Goal: Task Accomplishment & Management: Use online tool/utility

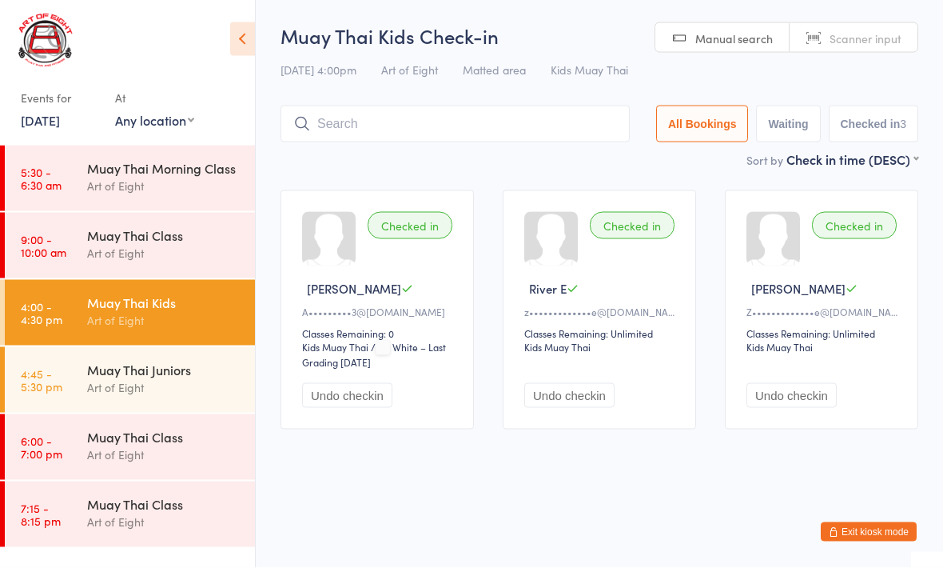
click at [162, 372] on div "Muay Thai Juniors" at bounding box center [164, 370] width 154 height 18
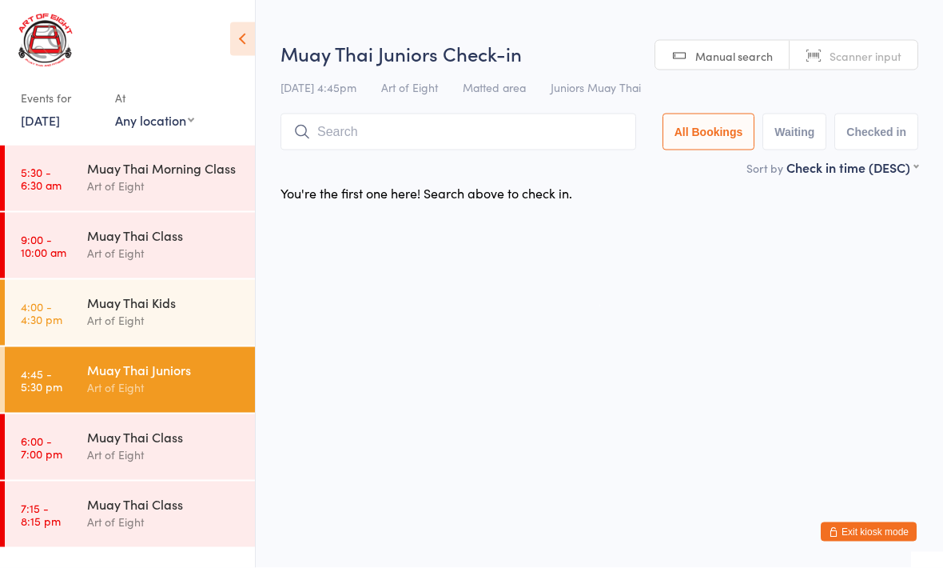
click at [186, 437] on div "Muay Thai Class" at bounding box center [164, 437] width 154 height 18
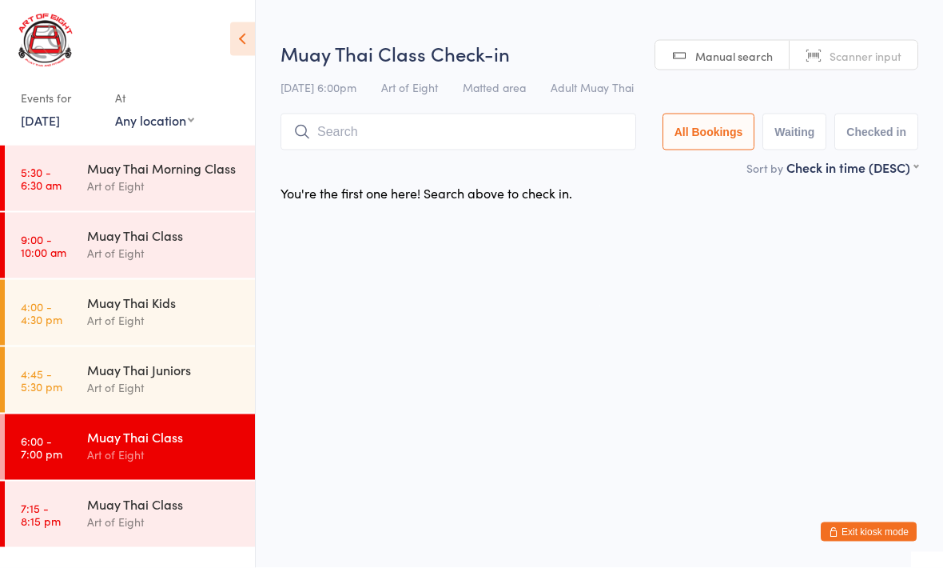
click at [182, 420] on div "Muay Thai Class Art of Eight" at bounding box center [171, 445] width 168 height 63
click at [185, 405] on div "Muay Thai Juniors Art of Eight" at bounding box center [171, 378] width 168 height 63
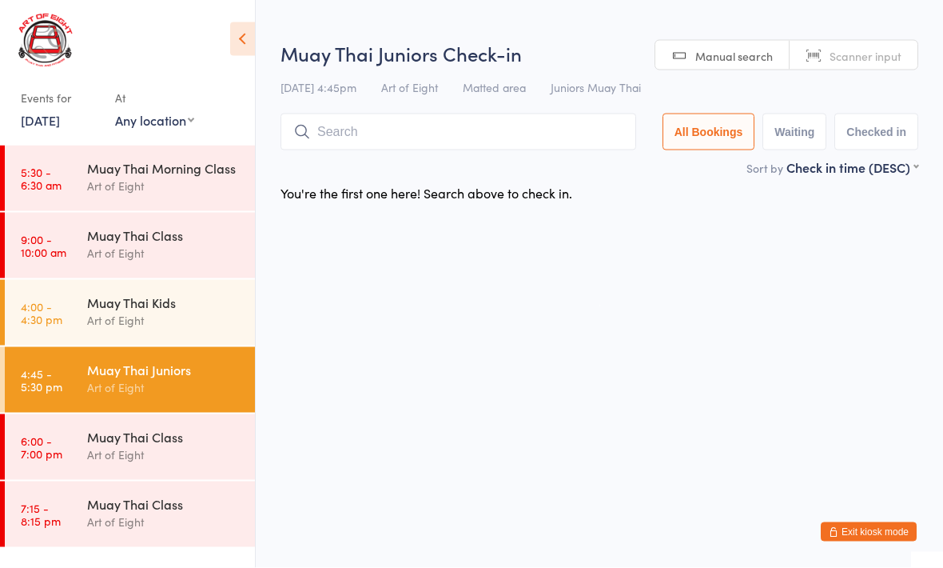
click at [409, 138] on input "search" at bounding box center [459, 132] width 356 height 37
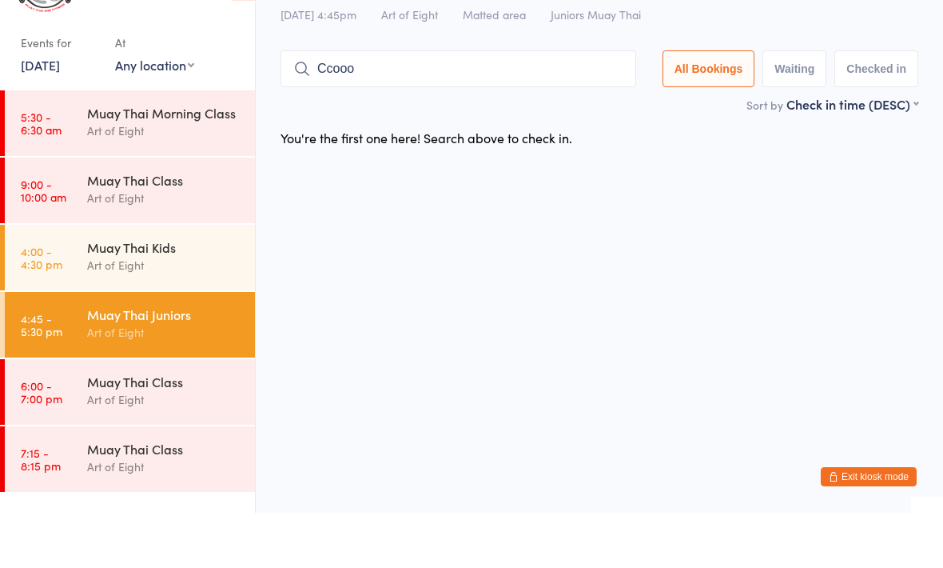
click at [459, 106] on input "Ccooo" at bounding box center [459, 124] width 356 height 37
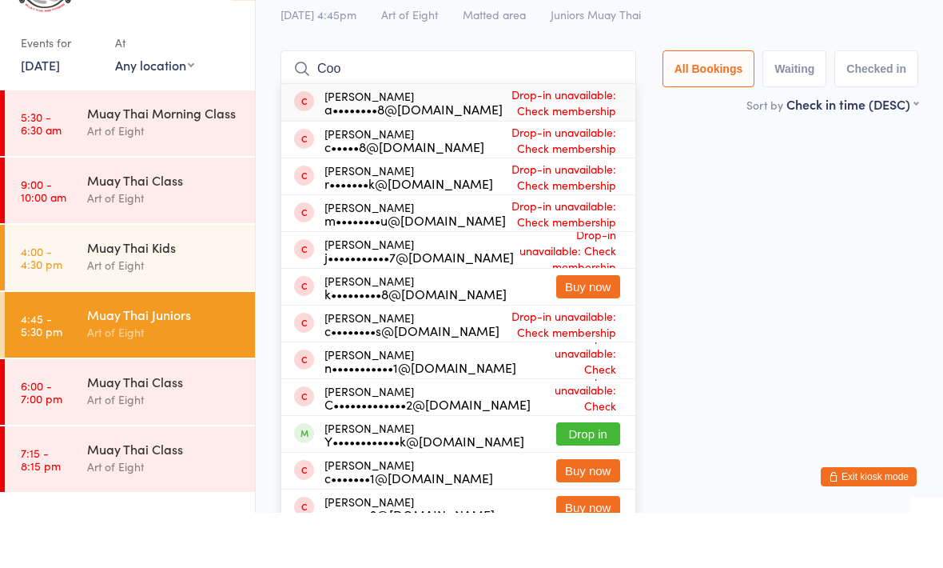
type input "Coo"
click at [594, 477] on button "Drop in" at bounding box center [588, 488] width 64 height 23
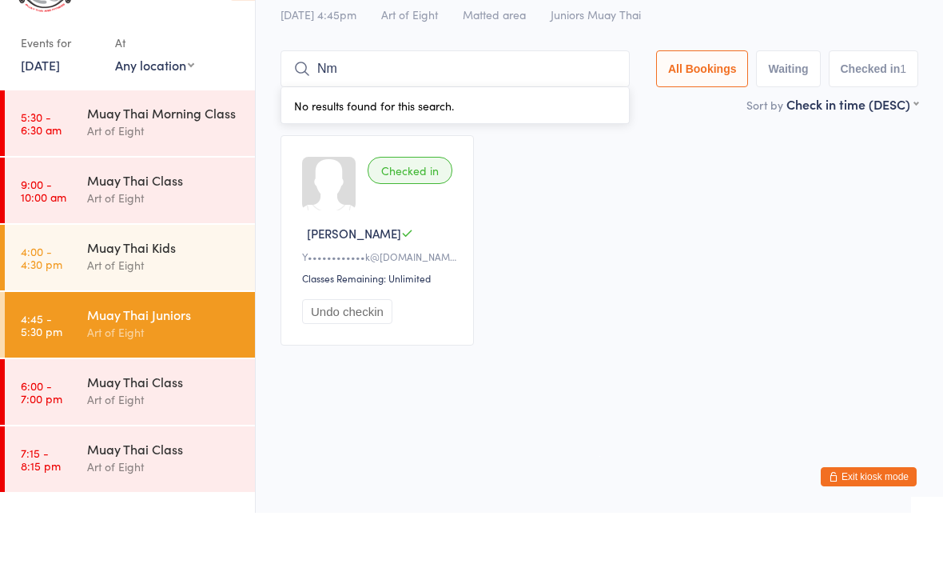
type input "N"
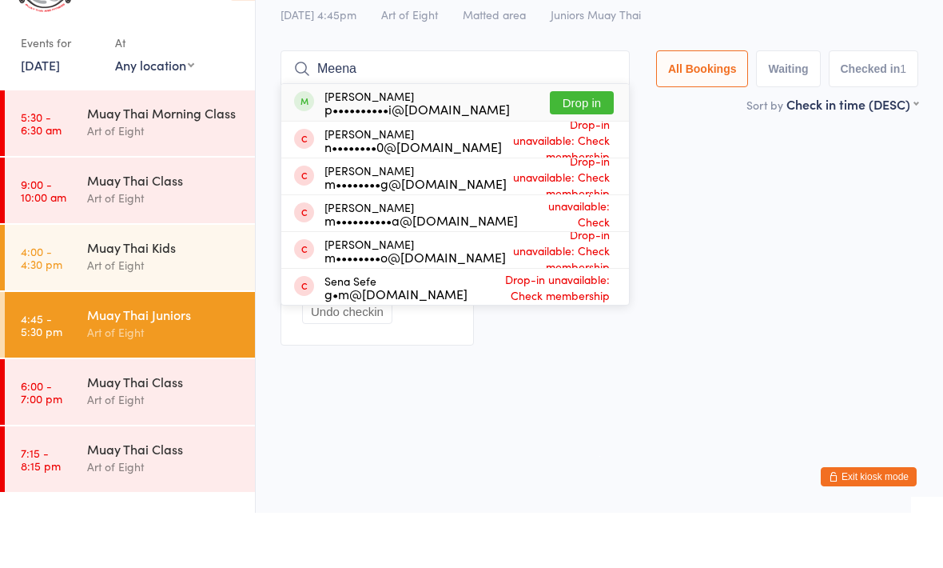
type input "Meena"
click at [560, 146] on button "Drop in" at bounding box center [582, 157] width 64 height 23
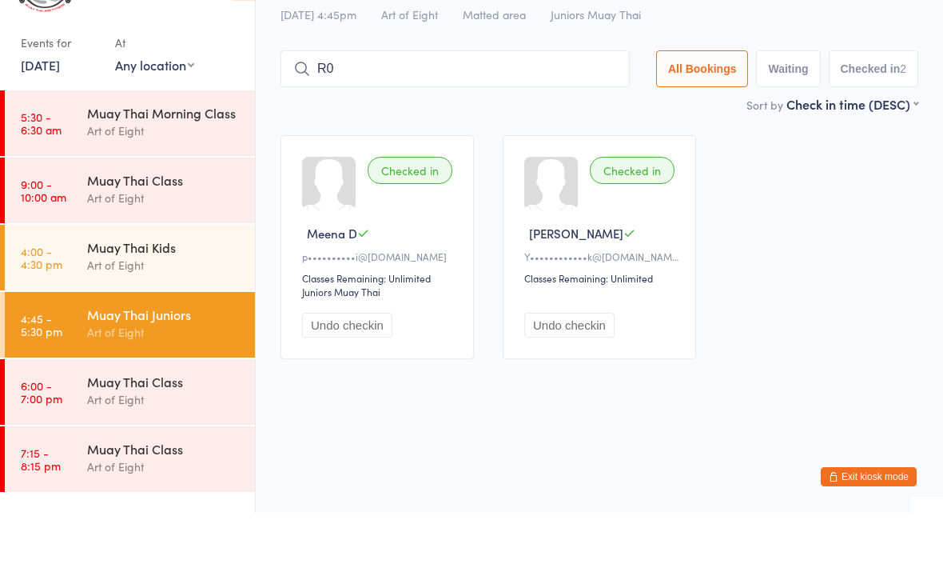
type input "R"
type input "00358"
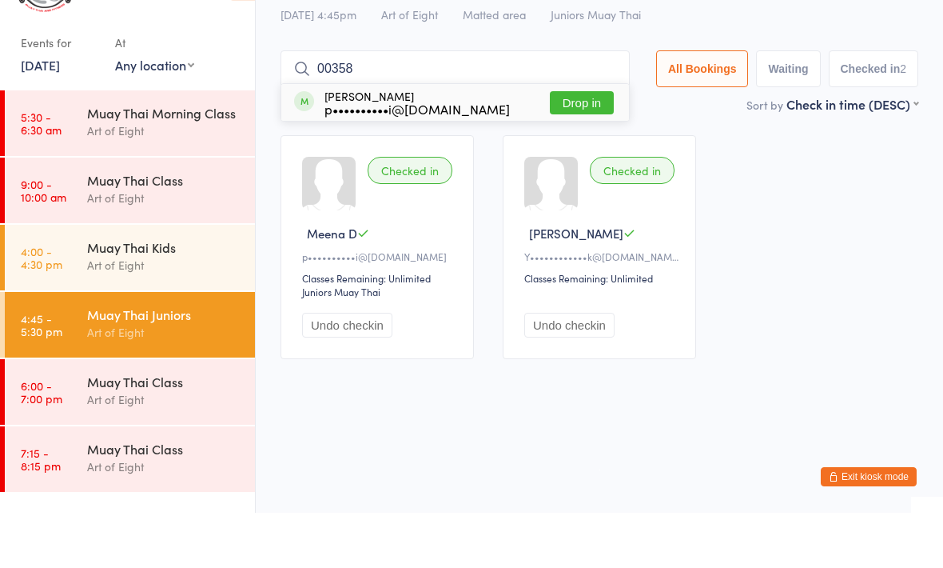
click at [577, 146] on button "Drop in" at bounding box center [582, 157] width 64 height 23
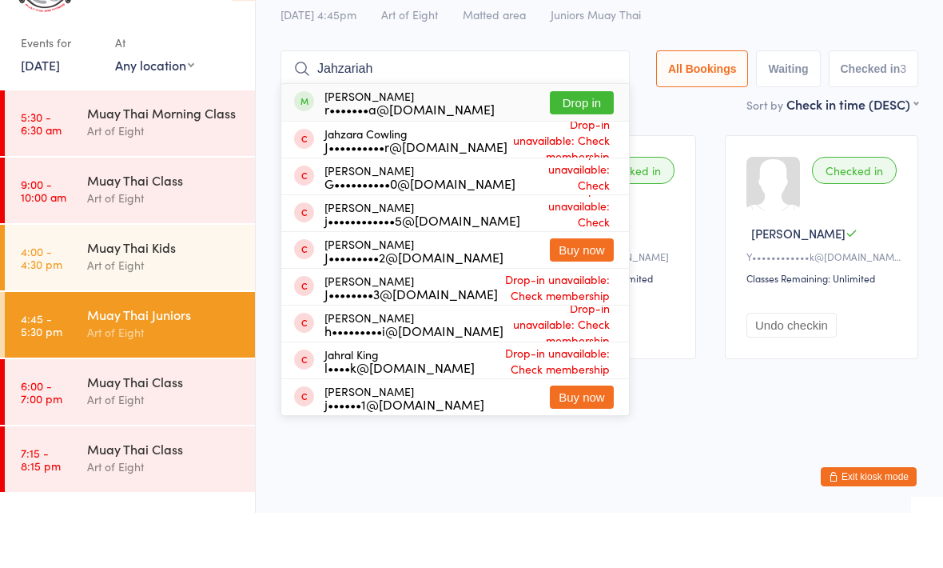
type input "Jahzariah"
click at [588, 146] on button "Drop in" at bounding box center [582, 157] width 64 height 23
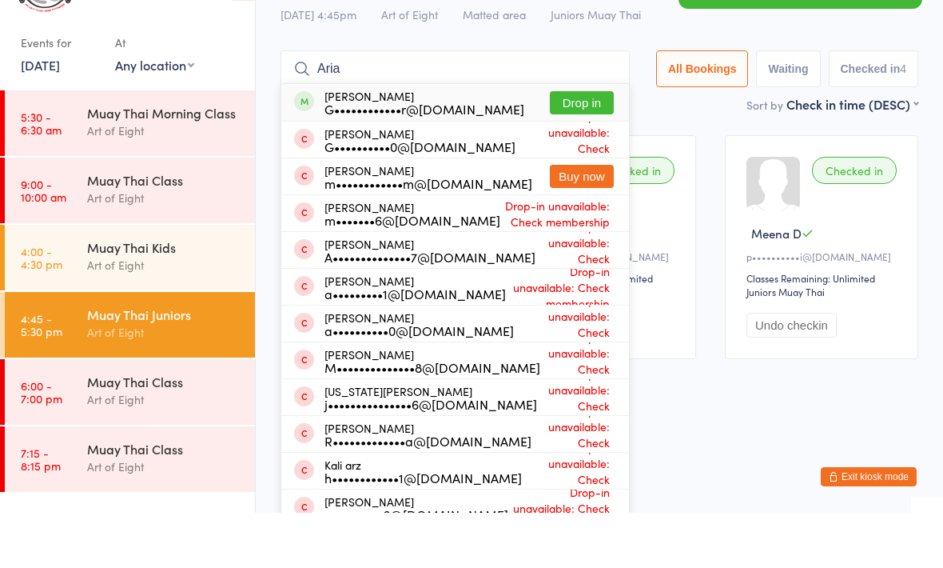
type input "Aria"
click at [568, 146] on button "Drop in" at bounding box center [582, 157] width 64 height 23
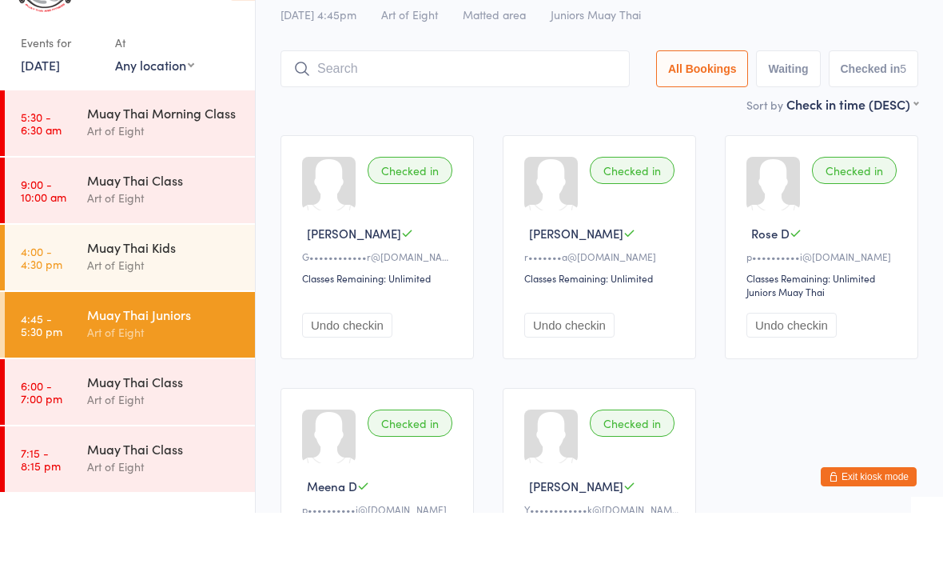
click at [119, 428] on div "Muay Thai Class" at bounding box center [164, 437] width 154 height 18
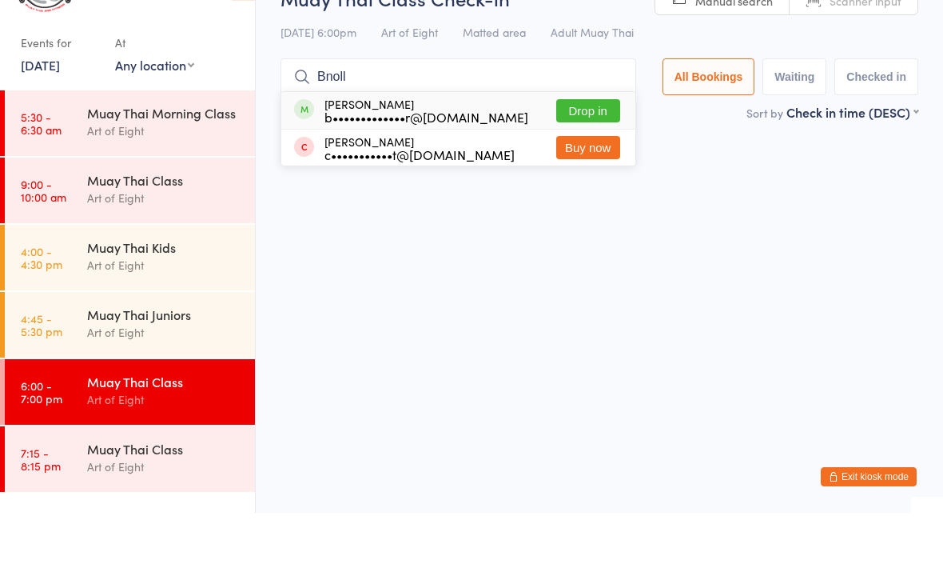
type input "Bnoll"
click at [584, 154] on button "Drop in" at bounding box center [588, 165] width 64 height 23
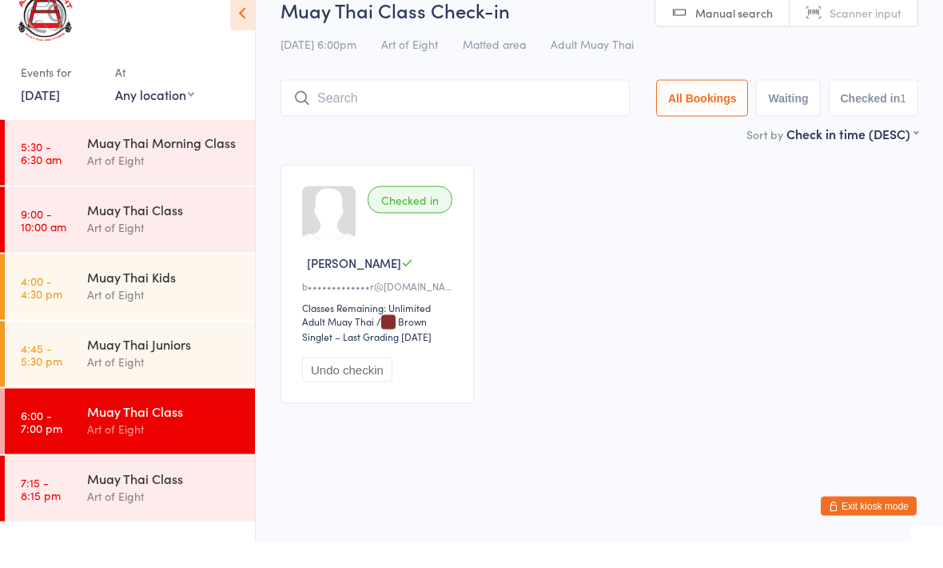
click at [189, 361] on div "Muay Thai Juniors" at bounding box center [164, 370] width 154 height 18
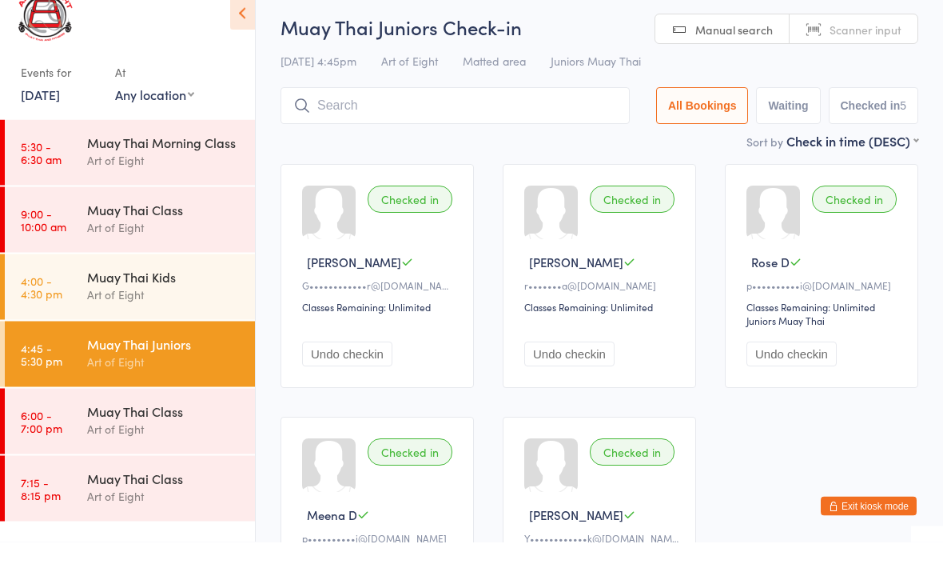
click at [168, 293] on div "Muay Thai Kids" at bounding box center [164, 302] width 154 height 18
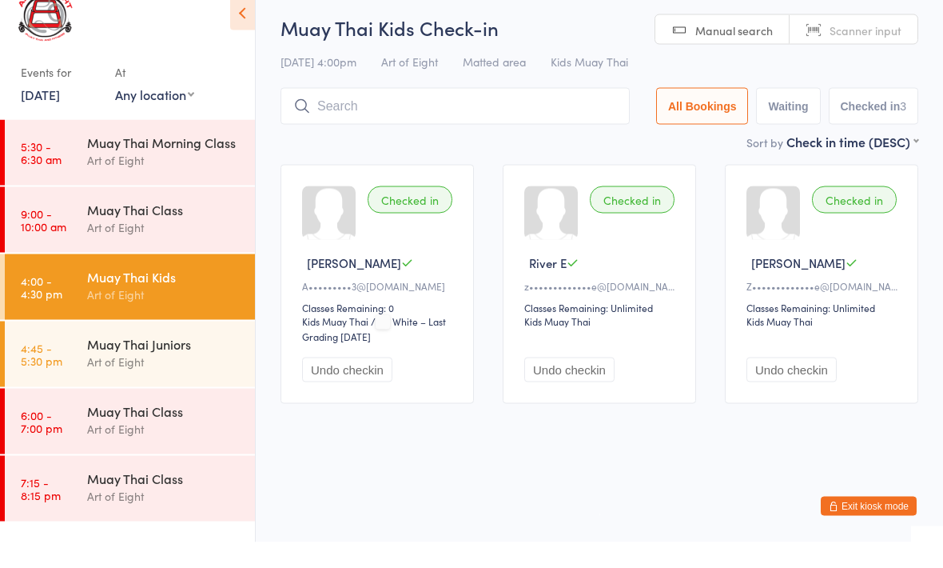
click at [177, 428] on div "Muay Thai Class" at bounding box center [164, 437] width 154 height 18
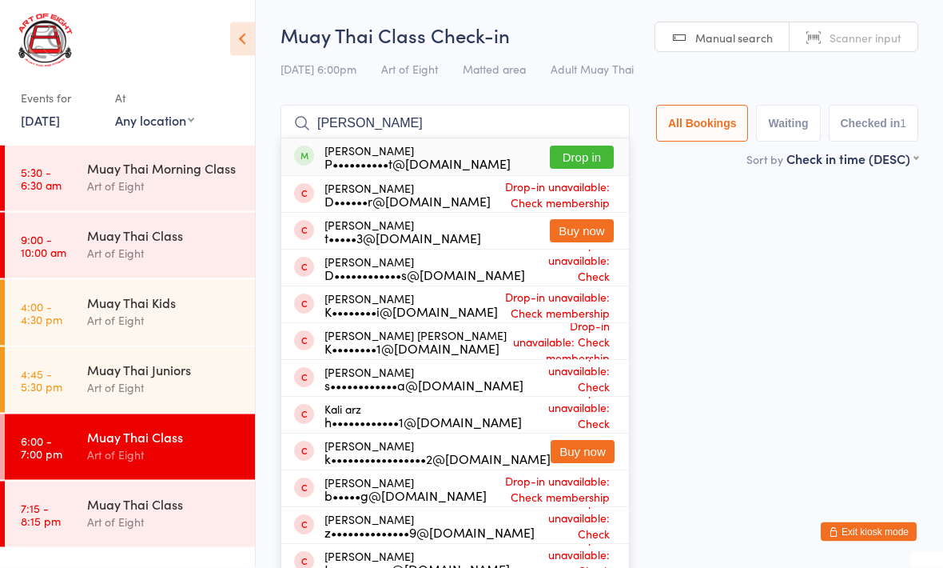
type input "Kai"
click at [578, 150] on button "Drop in" at bounding box center [582, 157] width 64 height 23
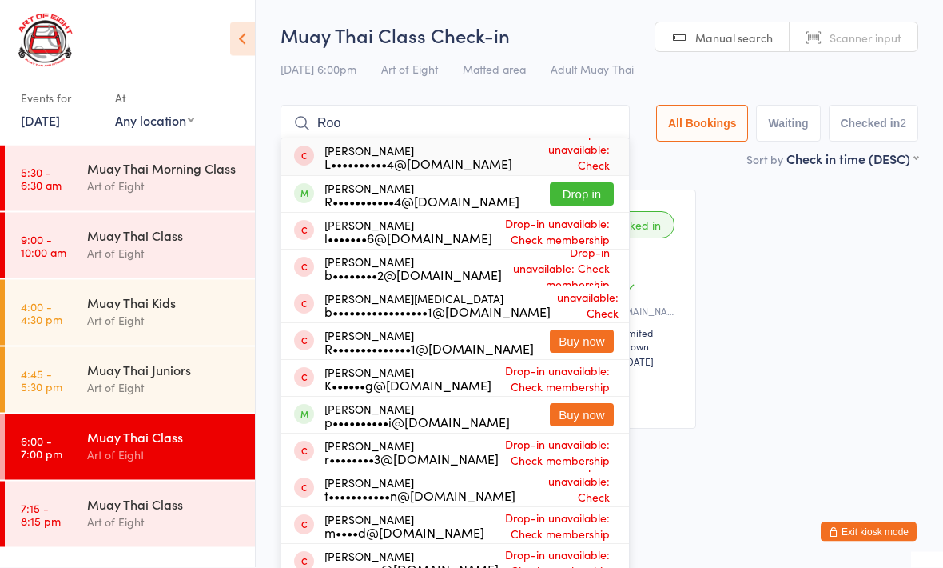
type input "Roo"
click at [579, 184] on button "Drop in" at bounding box center [582, 194] width 64 height 23
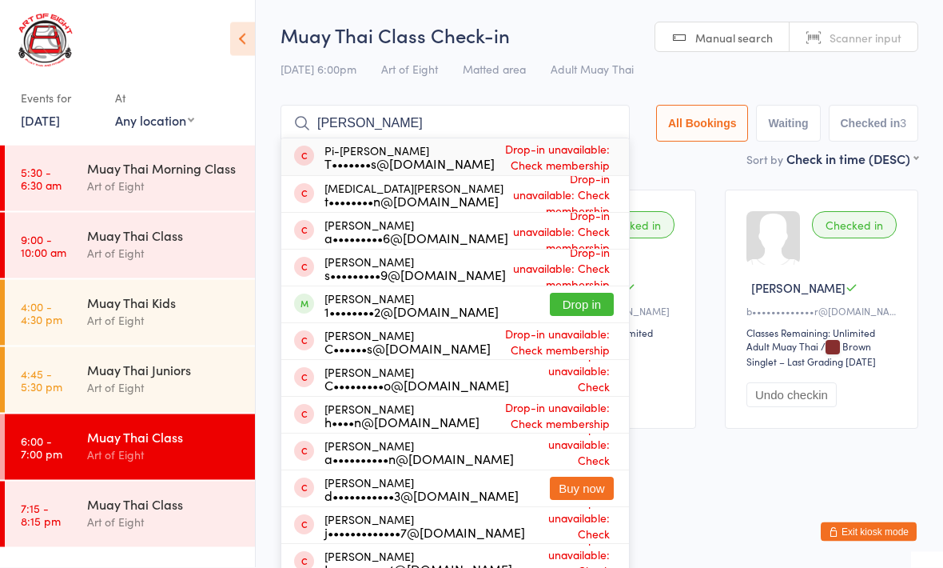
type input "Charles Chen"
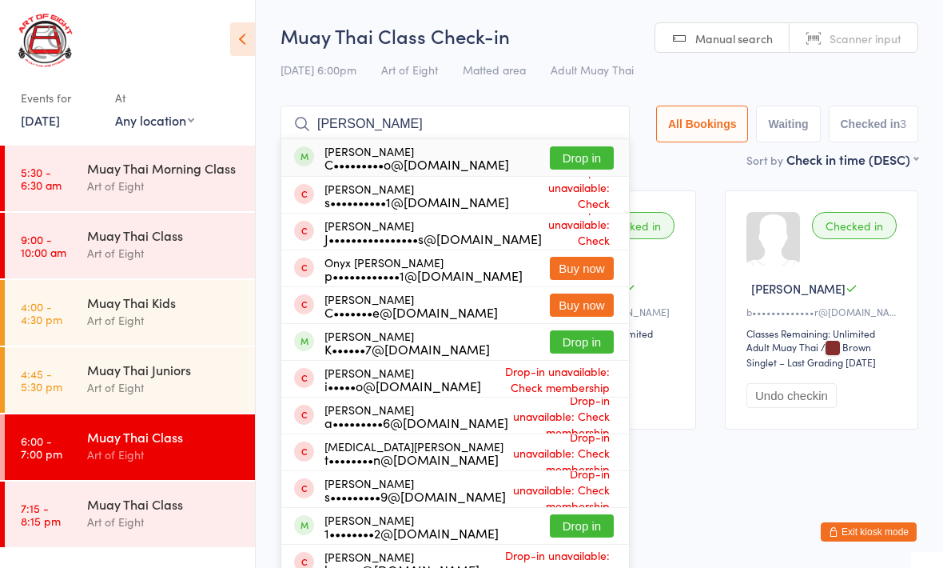
type input "Charles chen"
click at [578, 162] on button "Drop in" at bounding box center [582, 157] width 64 height 23
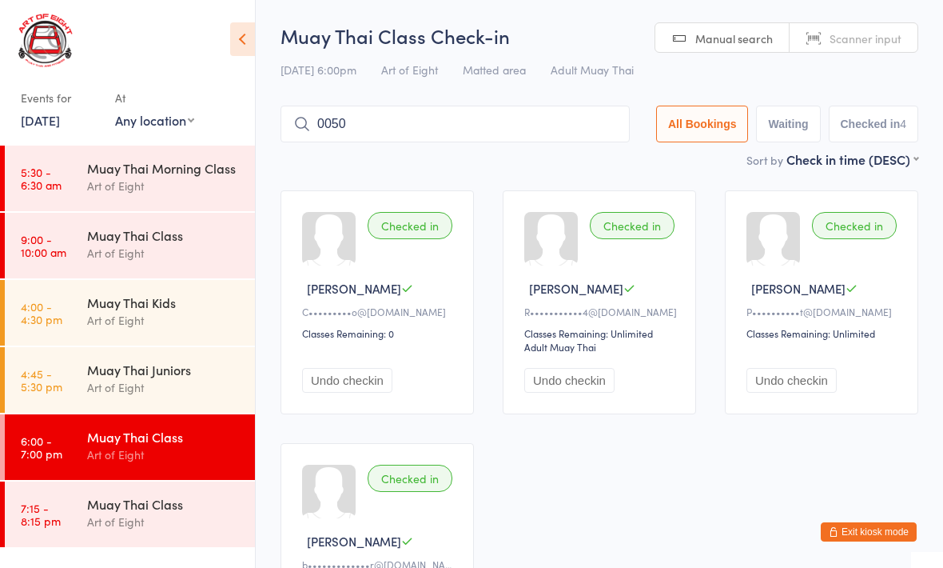
type input "0050"
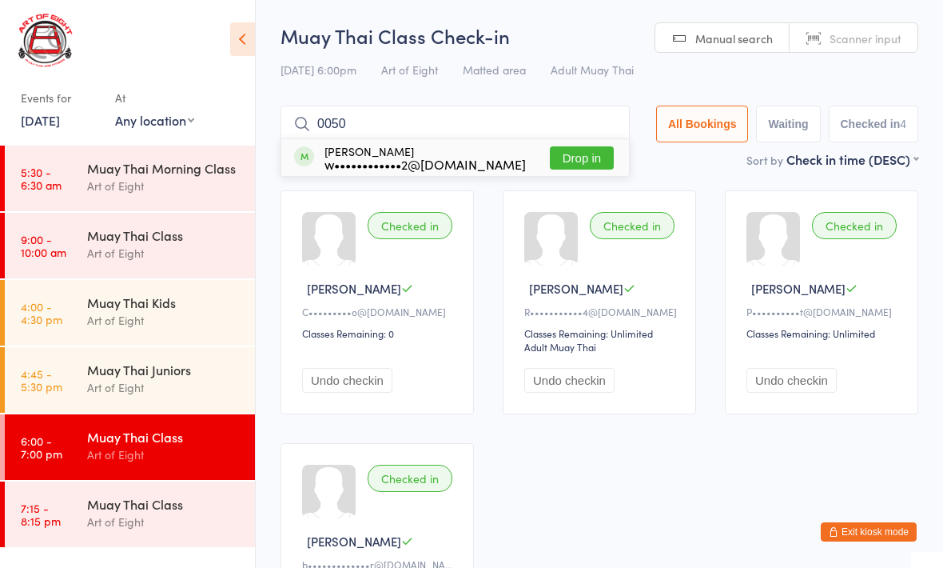
click at [555, 141] on div "Ellis Walker w••••••••••••2@gmail.com Drop in" at bounding box center [455, 157] width 348 height 37
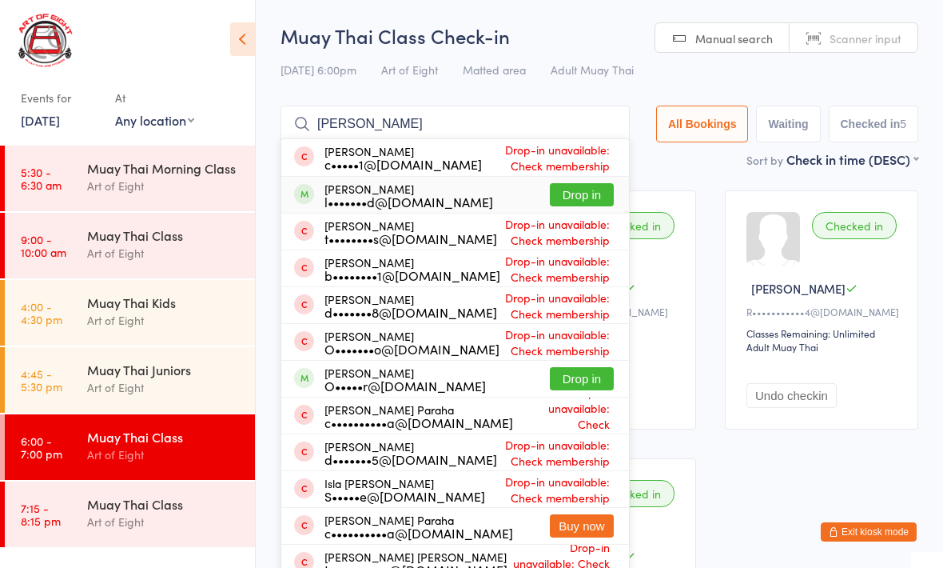
type input "[PERSON_NAME]"
click at [431, 202] on div "l•••••••d@[DOMAIN_NAME]" at bounding box center [409, 201] width 169 height 13
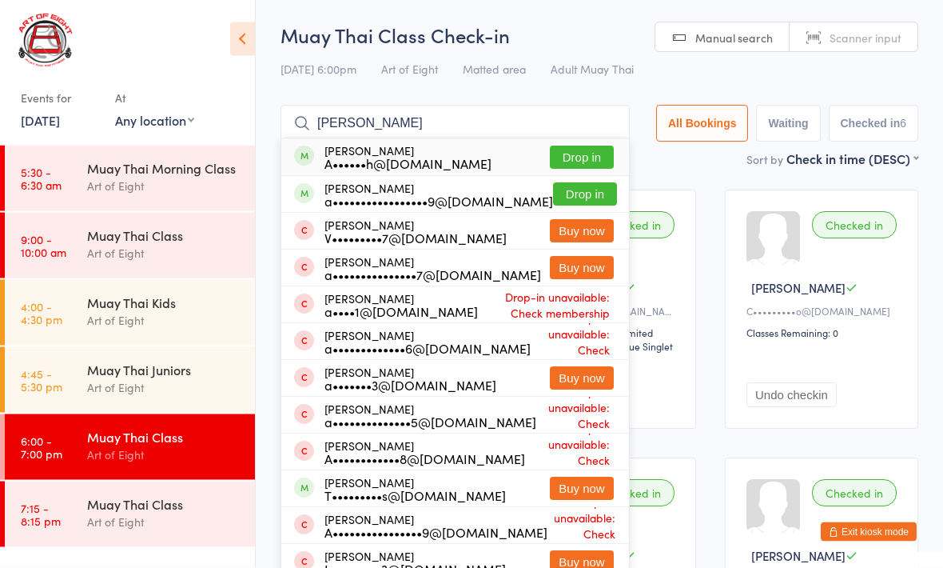
type input "[PERSON_NAME]"
click at [590, 147] on button "Drop in" at bounding box center [582, 157] width 64 height 23
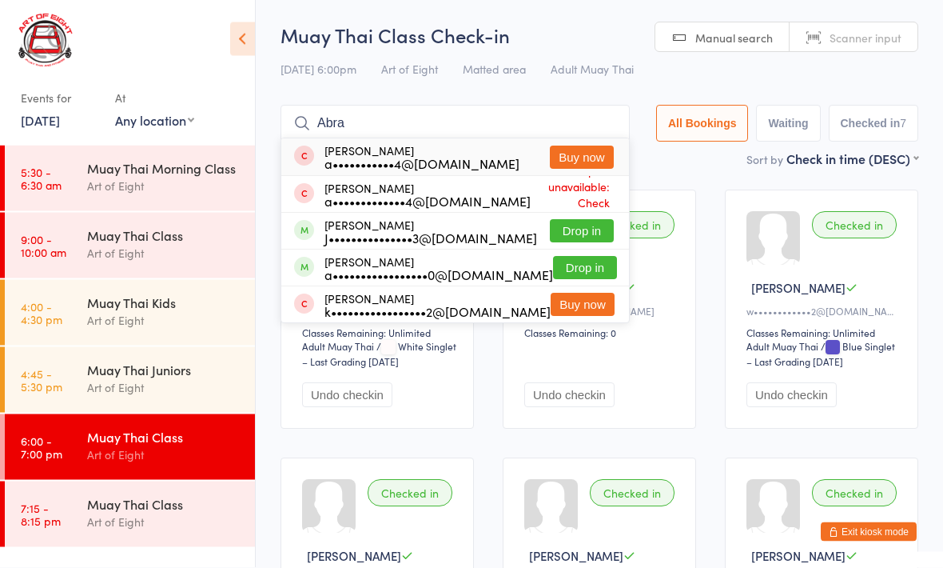
type input "Abra"
click at [570, 220] on button "Drop in" at bounding box center [582, 231] width 64 height 23
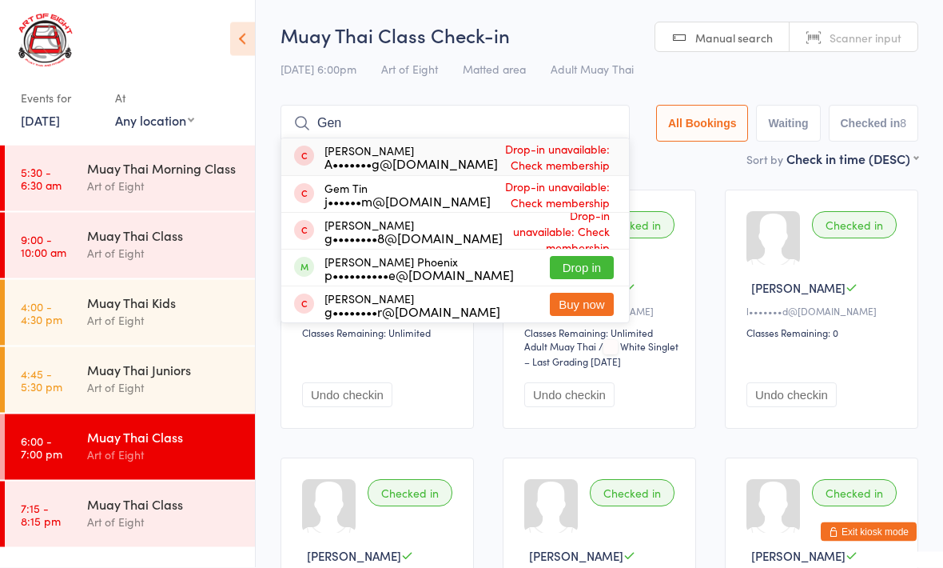
type input "Gen"
click at [588, 266] on button "Drop in" at bounding box center [582, 268] width 64 height 23
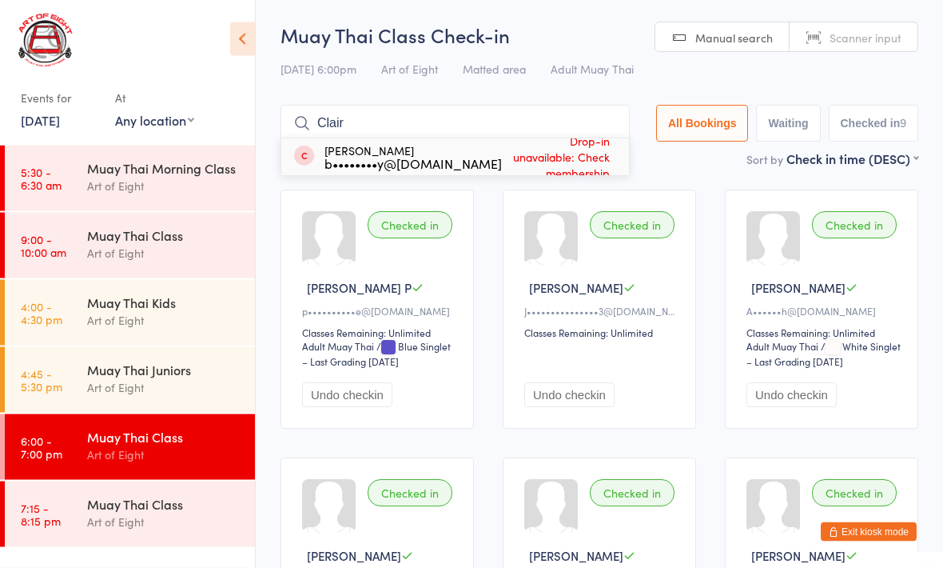
type input "Claire"
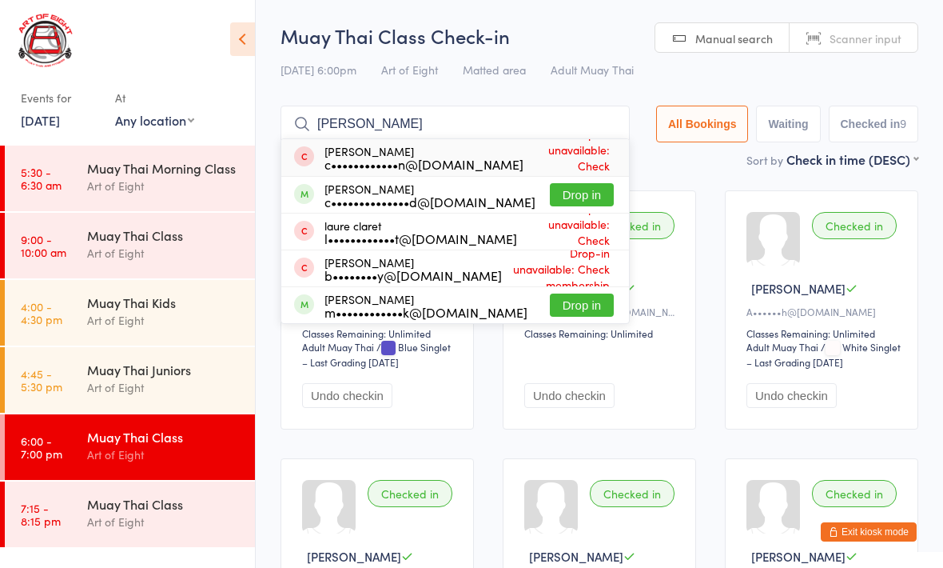
type input "[PERSON_NAME]"
click at [570, 202] on button "Drop in" at bounding box center [582, 194] width 64 height 23
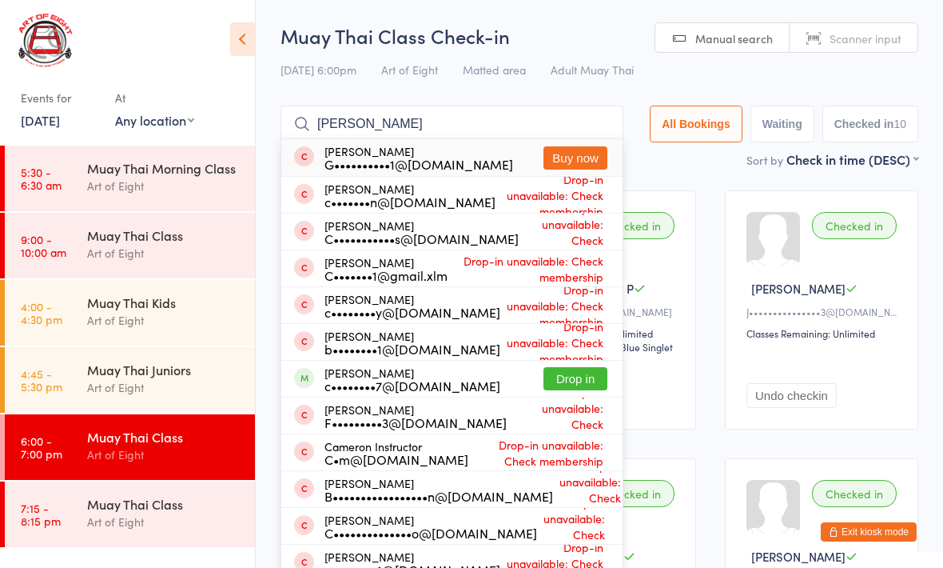
type input "Cameron"
click at [567, 373] on button "Drop in" at bounding box center [576, 378] width 64 height 23
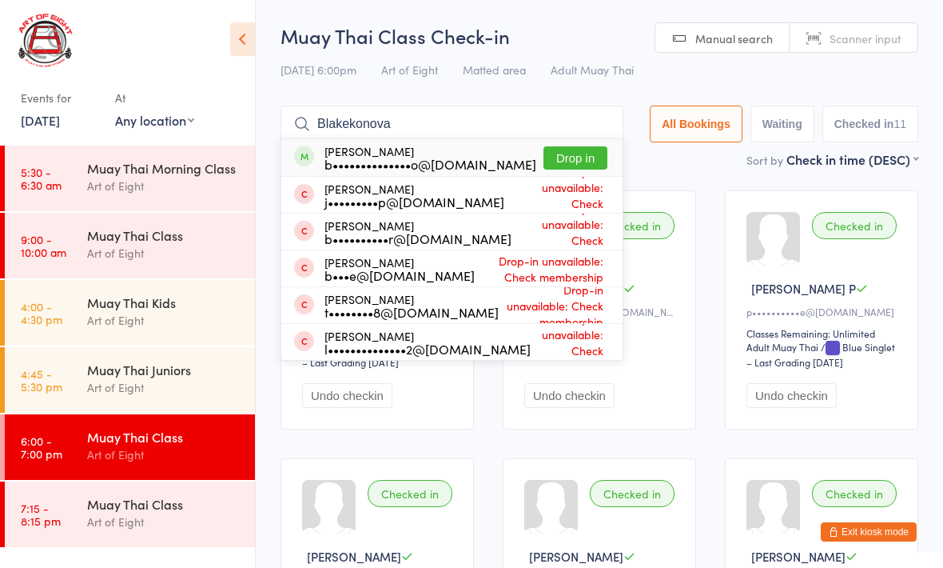
type input "Blakekonova"
click at [570, 153] on button "Drop in" at bounding box center [576, 157] width 64 height 23
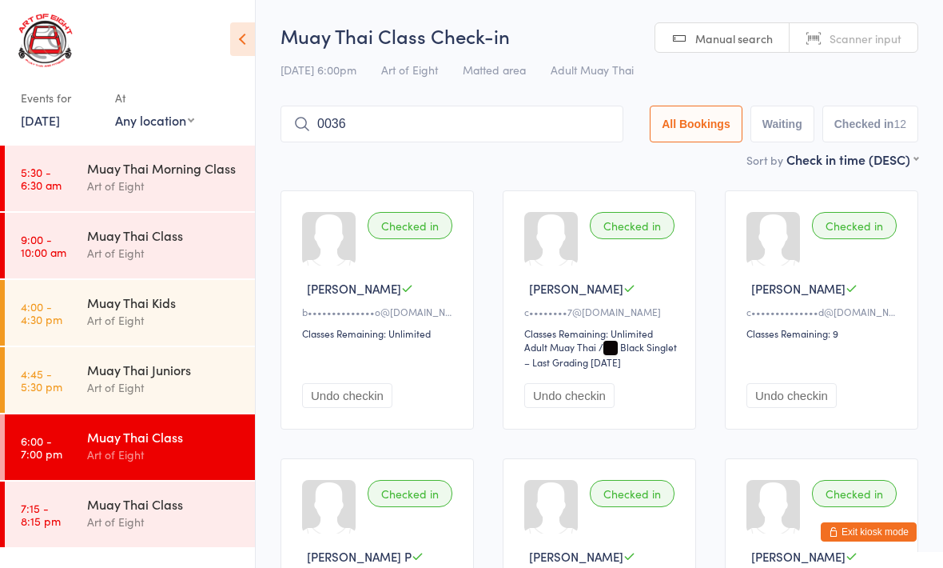
type input "0036"
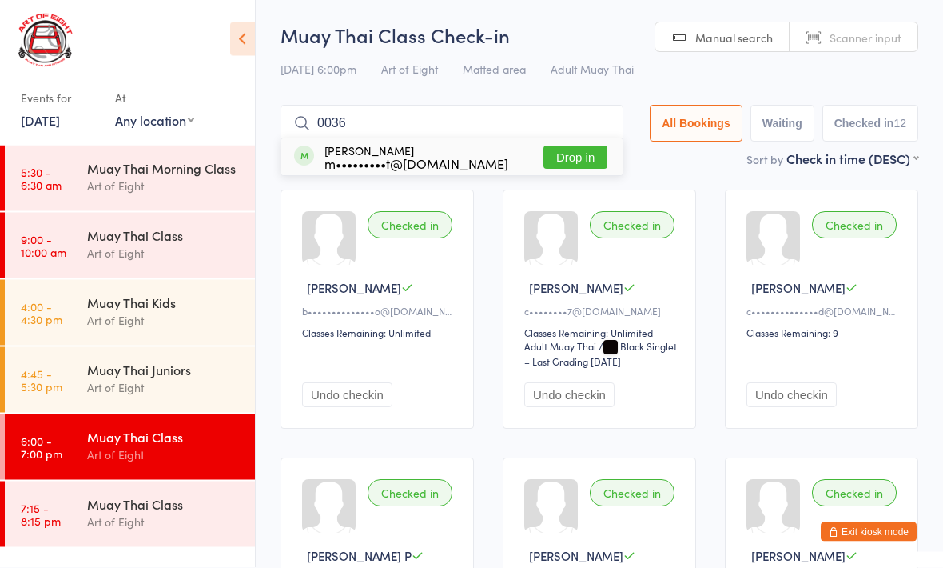
click at [555, 147] on button "Drop in" at bounding box center [576, 157] width 64 height 23
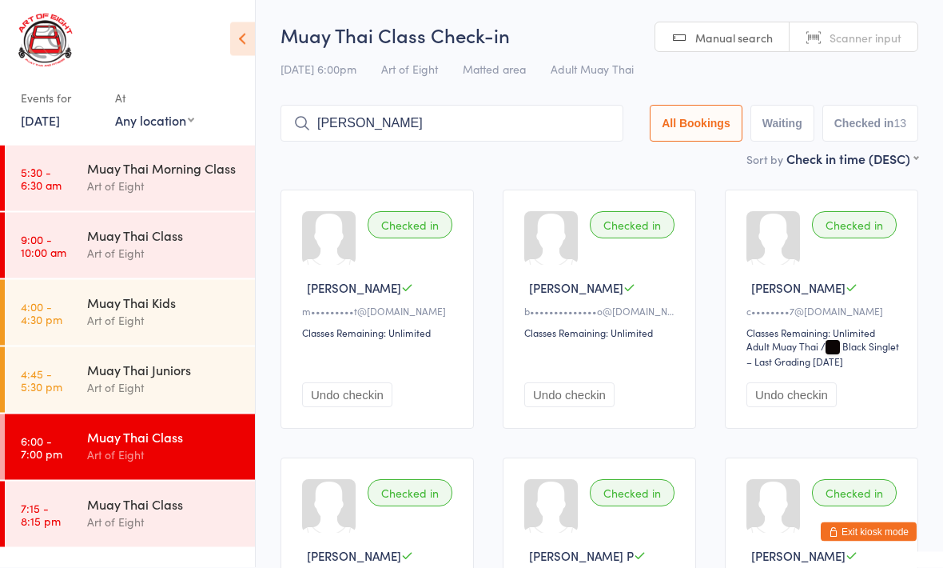
type input "Jia-jie"
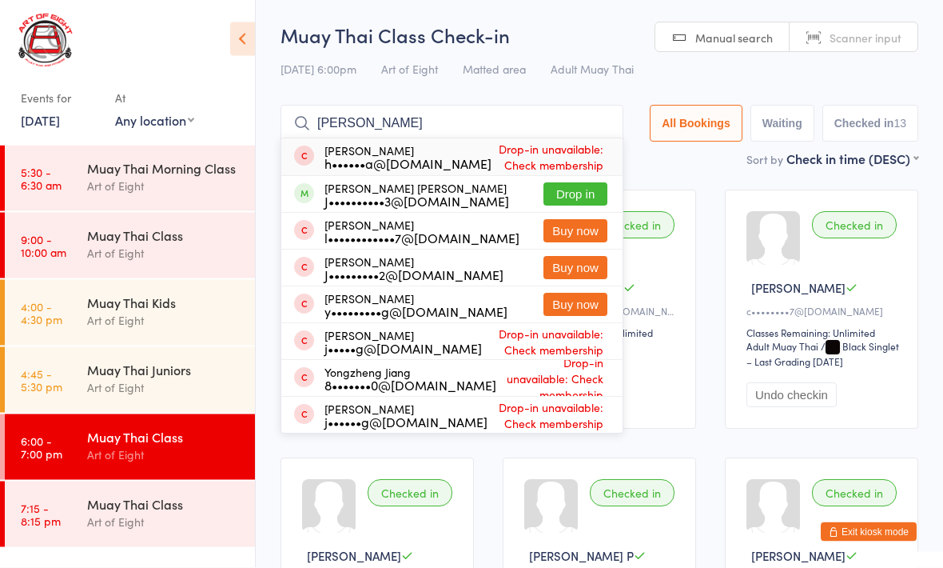
click at [578, 197] on button "Drop in" at bounding box center [576, 194] width 64 height 23
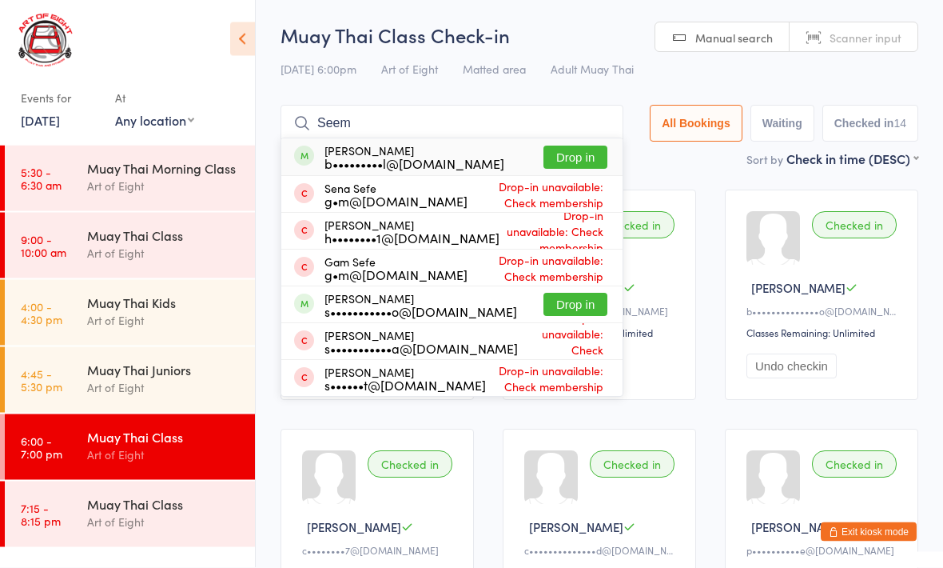
type input "Seem"
click at [580, 157] on button "Drop in" at bounding box center [576, 157] width 64 height 23
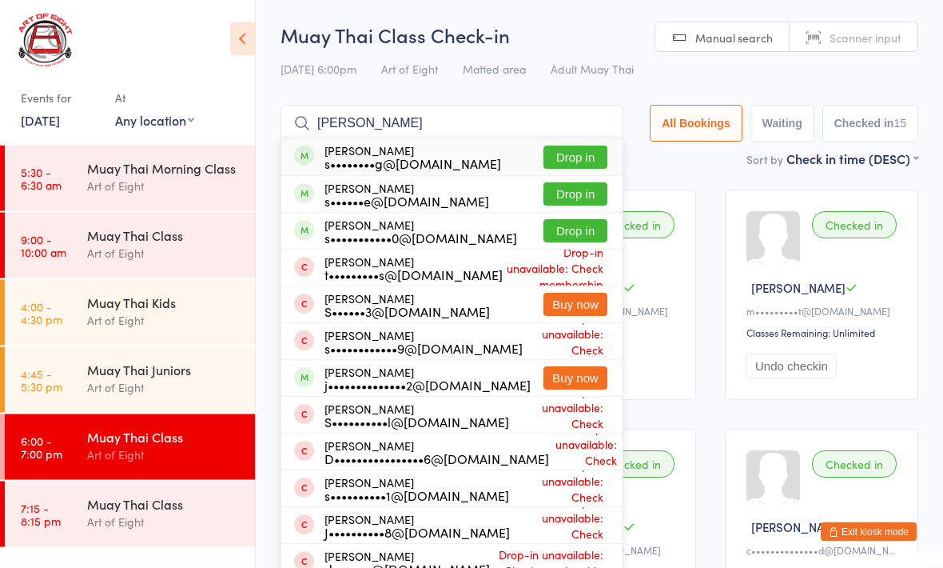
type input "Simon"
click at [560, 154] on button "Drop in" at bounding box center [576, 157] width 64 height 23
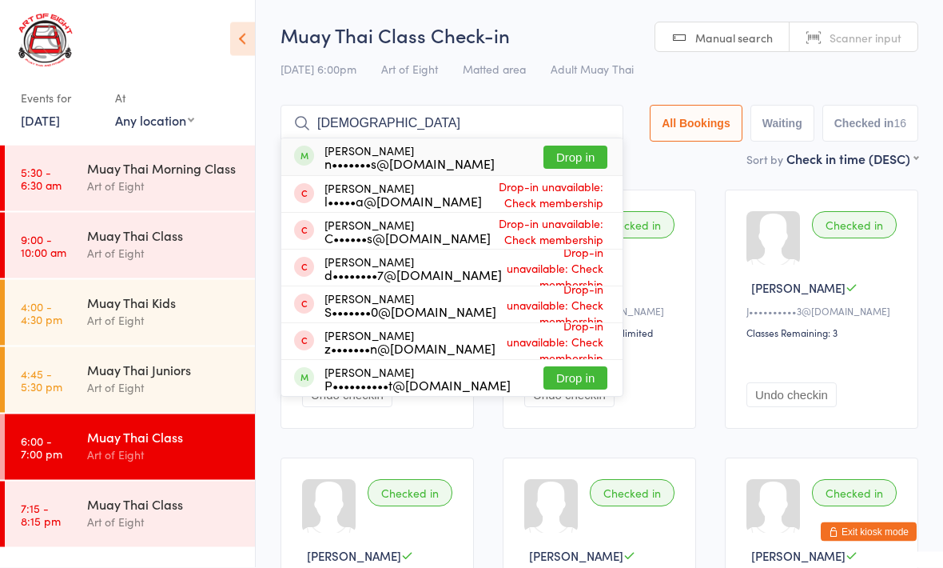
type input "Zen"
click at [579, 162] on button "Drop in" at bounding box center [576, 157] width 64 height 23
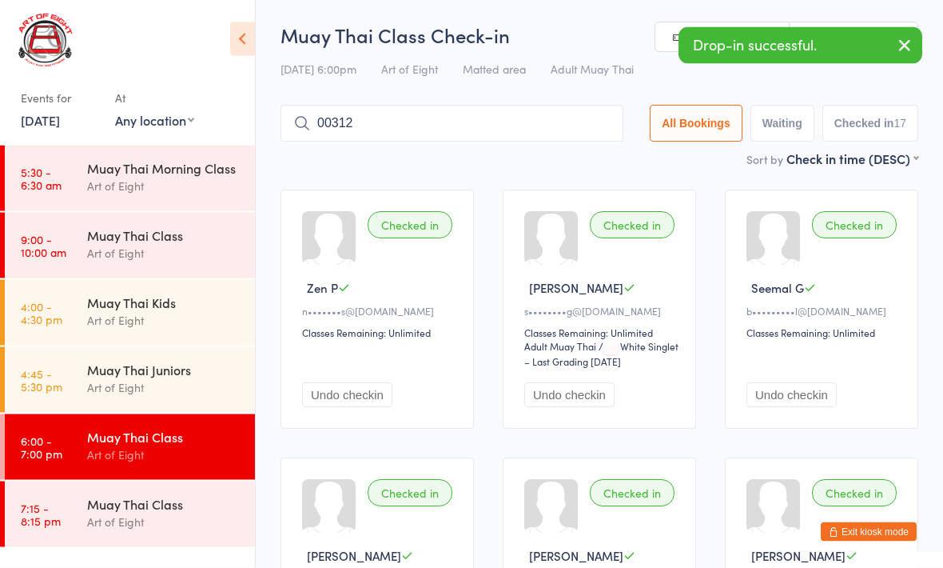
type input "00312"
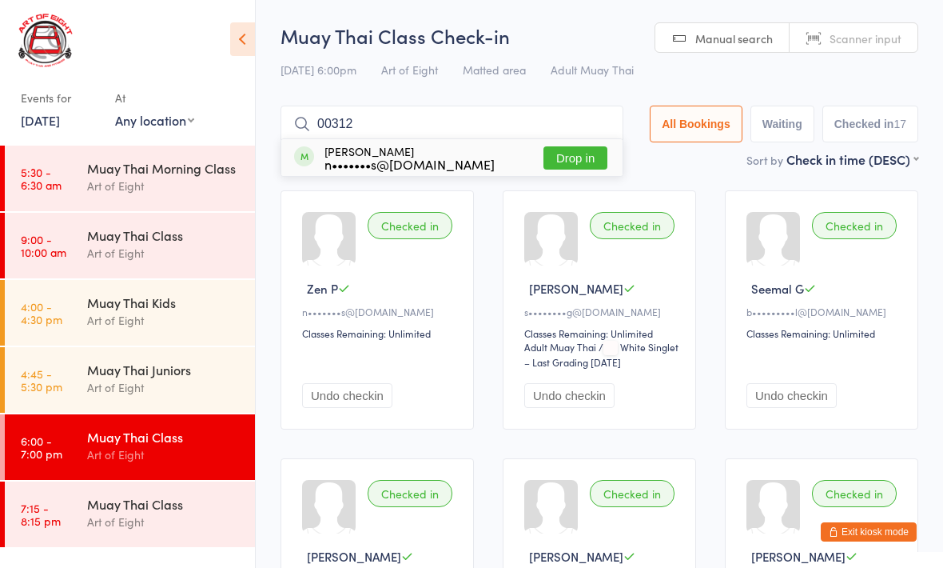
click at [563, 146] on button "Drop in" at bounding box center [576, 157] width 64 height 23
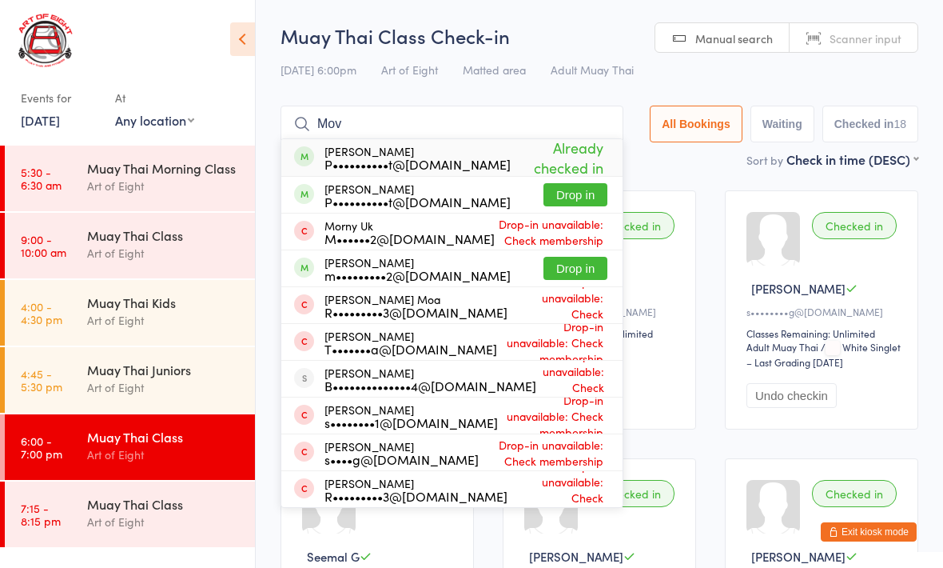
type input "Mov"
click at [555, 277] on button "Drop in" at bounding box center [576, 268] width 64 height 23
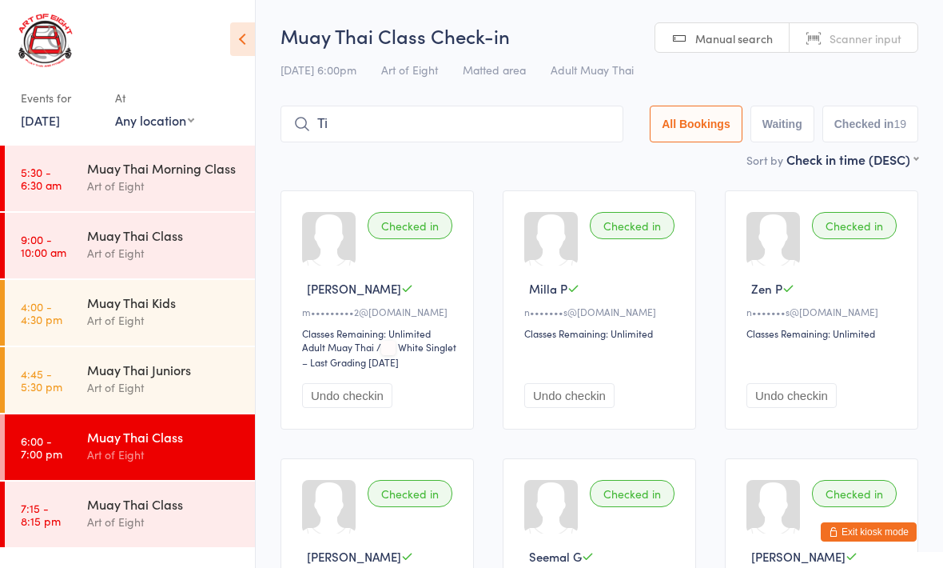
type input "Tin"
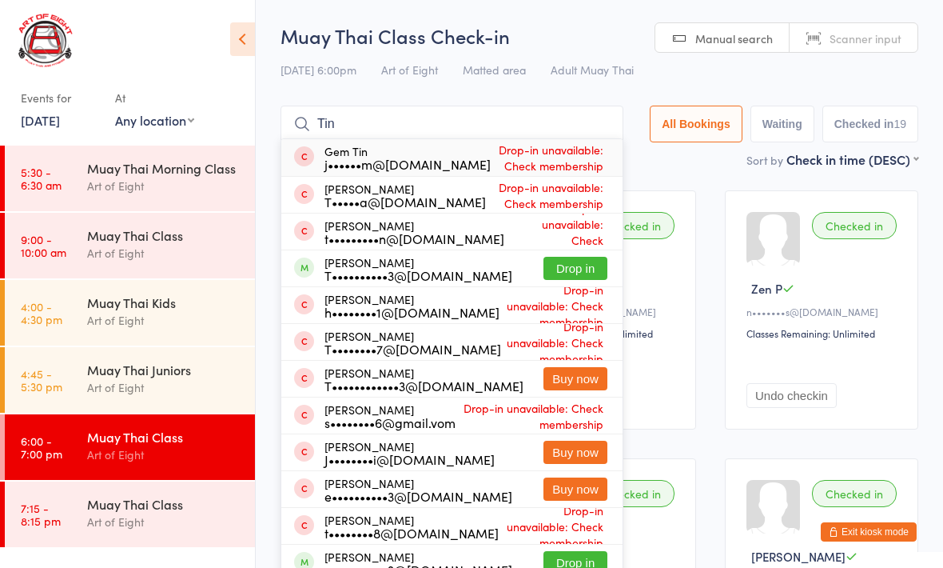
type input "Tin"
click at [568, 277] on button "Drop in" at bounding box center [576, 268] width 64 height 23
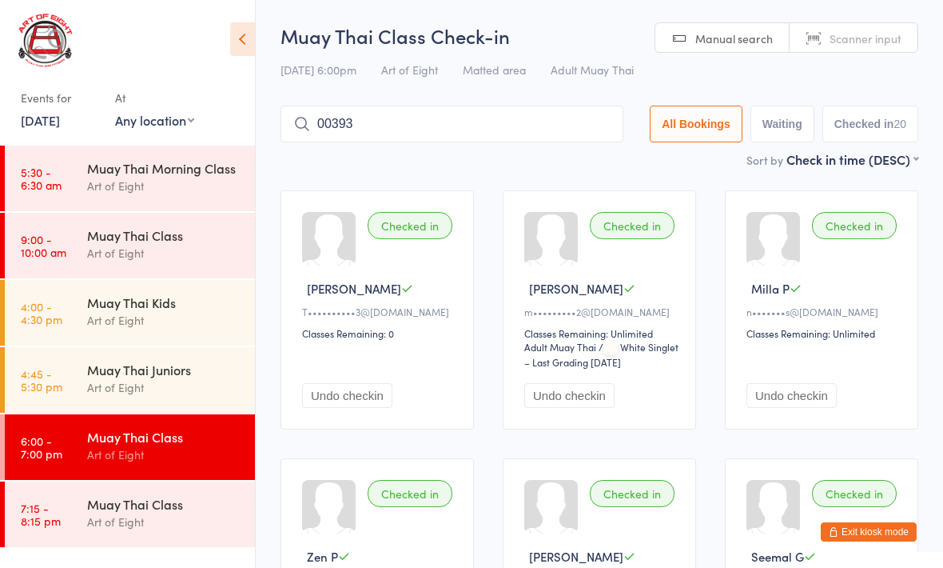
type input "00393"
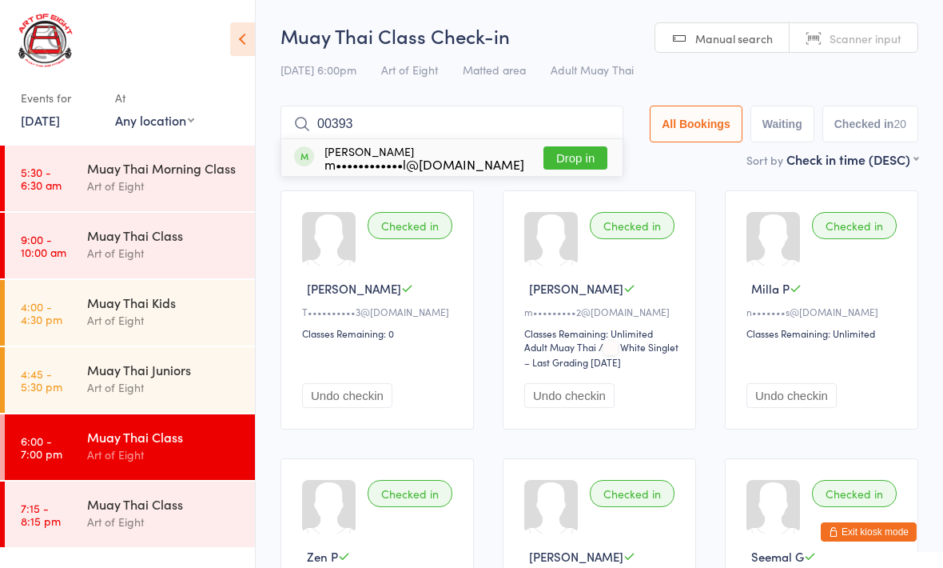
click at [570, 154] on button "Drop in" at bounding box center [576, 157] width 64 height 23
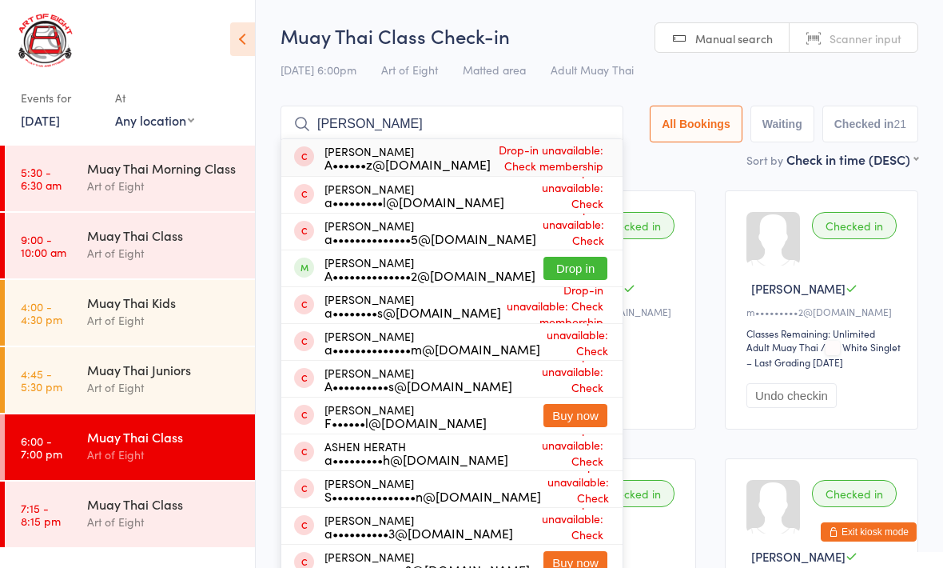
type input "[PERSON_NAME]"
click at [556, 267] on button "Drop in" at bounding box center [576, 268] width 64 height 23
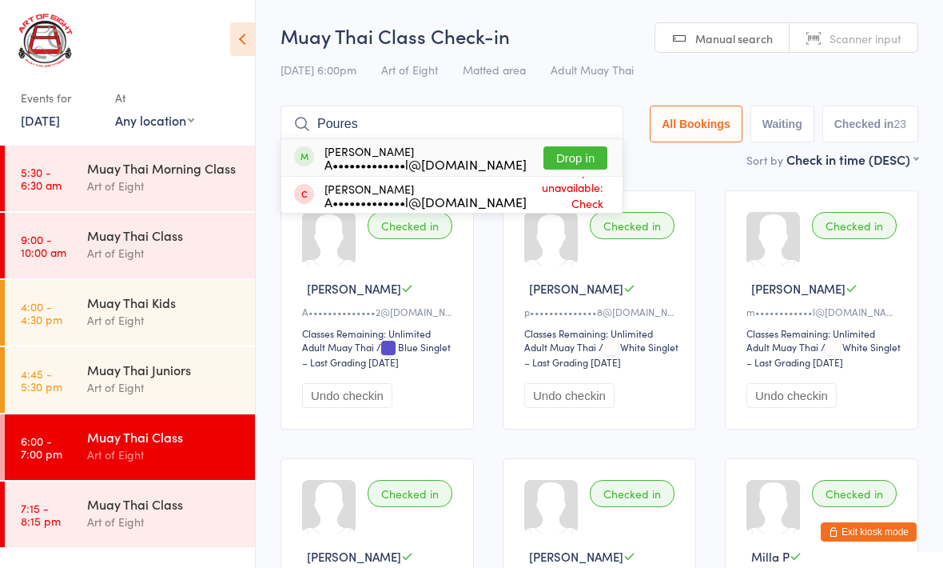
type input "Poures"
click at [580, 146] on button "Drop in" at bounding box center [576, 157] width 64 height 23
